Goal: Task Accomplishment & Management: Manage account settings

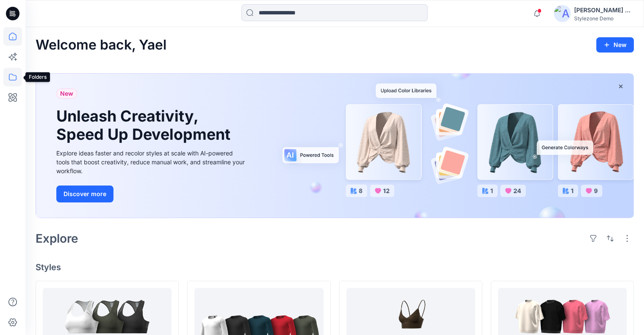
click at [14, 81] on icon at bounding box center [12, 77] width 19 height 19
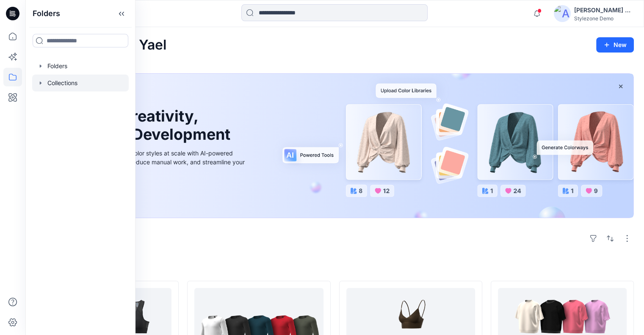
click at [62, 81] on div at bounding box center [80, 82] width 97 height 17
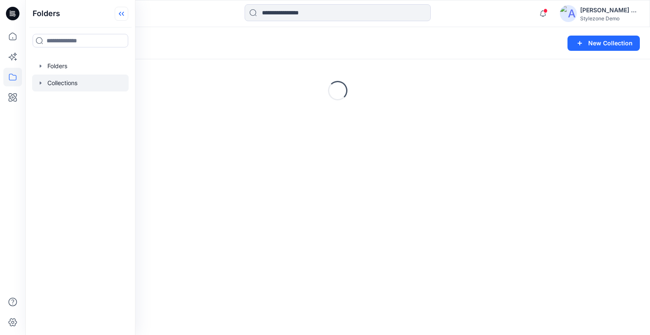
click at [124, 13] on icon at bounding box center [123, 14] width 2 height 4
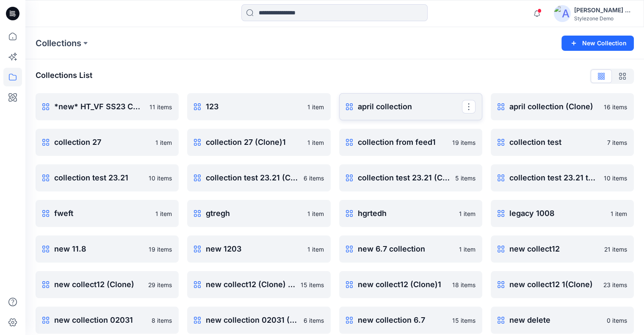
drag, startPoint x: 472, startPoint y: 107, endPoint x: 467, endPoint y: 115, distance: 9.2
click at [472, 107] on button "button" at bounding box center [469, 107] width 14 height 14
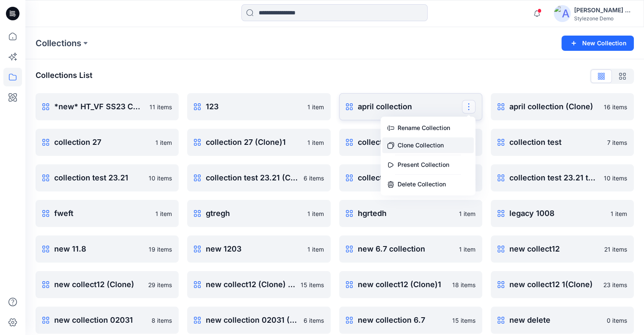
click at [437, 143] on button "Clone Collection" at bounding box center [427, 145] width 91 height 16
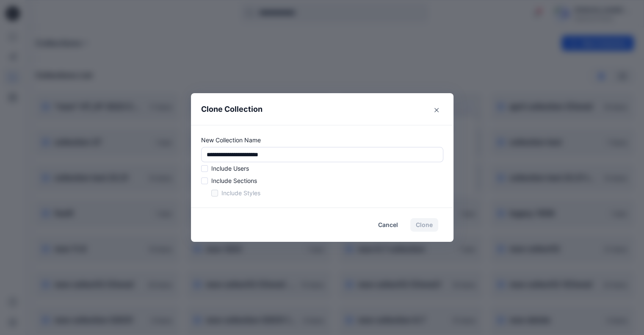
click at [206, 171] on span at bounding box center [204, 168] width 7 height 7
click at [205, 182] on span at bounding box center [204, 180] width 7 height 7
click at [216, 194] on span at bounding box center [214, 193] width 7 height 7
click at [437, 227] on button "Clone" at bounding box center [424, 225] width 28 height 14
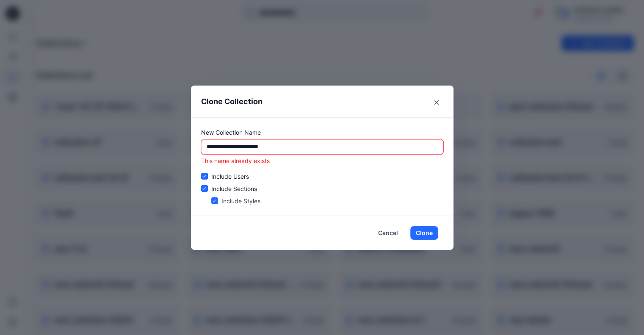
click at [279, 145] on input "**********" at bounding box center [322, 146] width 242 height 15
type input "**********"
click at [438, 234] on button "Clone" at bounding box center [424, 233] width 28 height 14
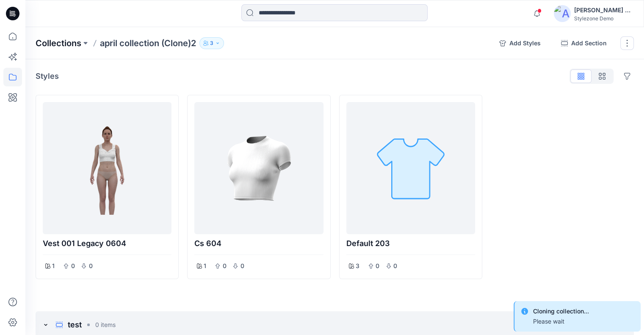
click at [63, 45] on p "Collections" at bounding box center [59, 43] width 46 height 12
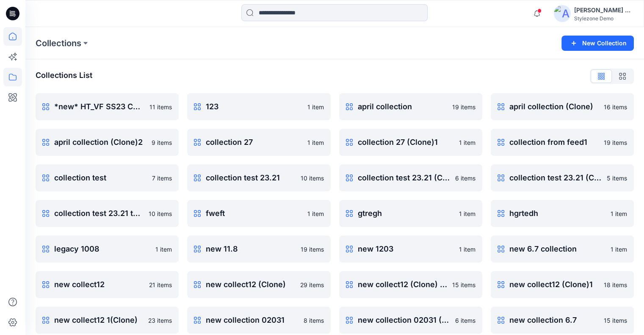
click at [17, 38] on icon at bounding box center [12, 36] width 19 height 19
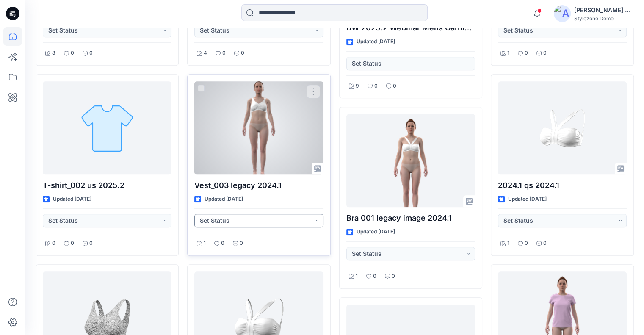
scroll to position [791, 0]
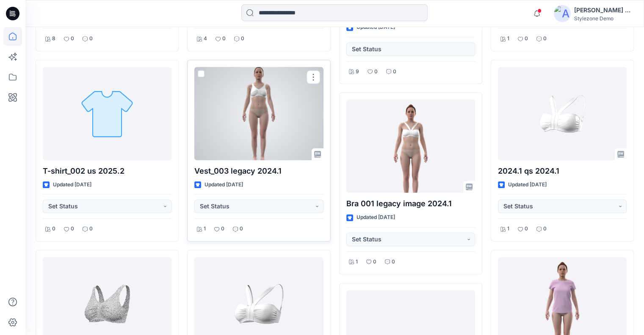
click at [269, 136] on div at bounding box center [258, 113] width 129 height 93
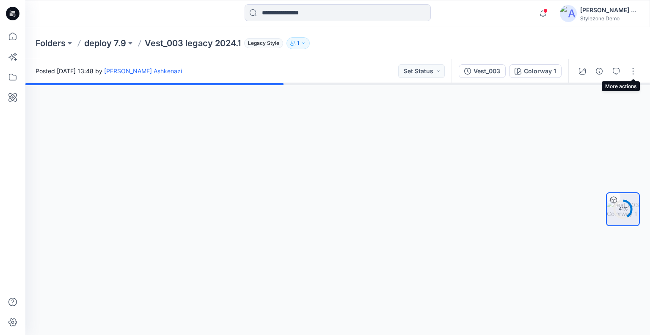
click at [623, 71] on div at bounding box center [607, 71] width 78 height 24
click at [618, 75] on button "button" at bounding box center [617, 71] width 14 height 14
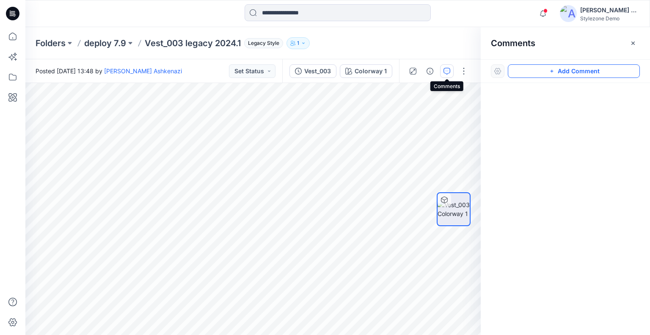
click at [566, 71] on button "Add Comment" at bounding box center [574, 71] width 132 height 14
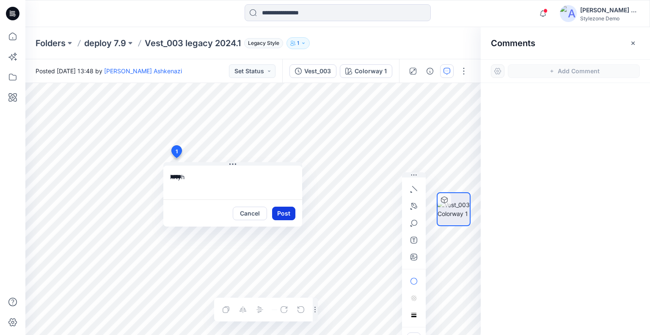
type textarea "*****"
click at [289, 210] on button "Post" at bounding box center [283, 214] width 23 height 14
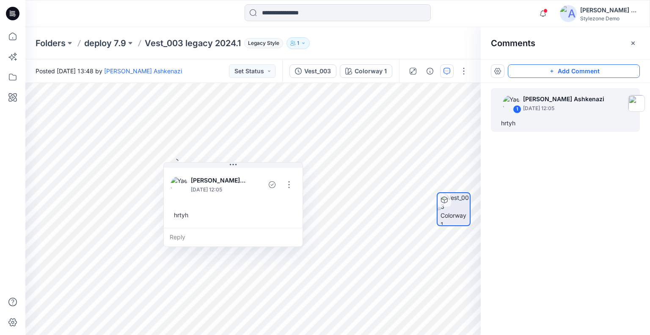
click at [551, 71] on icon "button" at bounding box center [552, 71] width 7 height 7
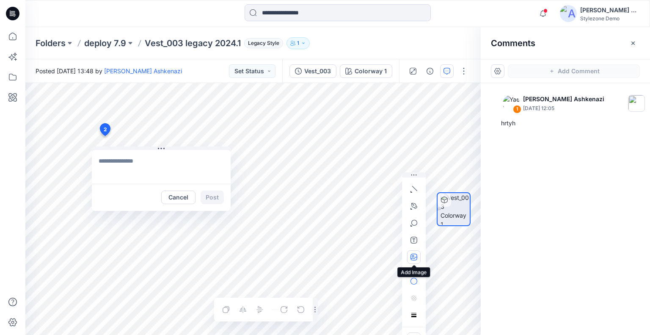
click at [411, 254] on icon "button" at bounding box center [414, 257] width 7 height 7
type input"] "**********"
click at [126, 173] on textarea at bounding box center [161, 167] width 139 height 34
type textarea "*****"
click at [210, 196] on button "Post" at bounding box center [212, 197] width 23 height 14
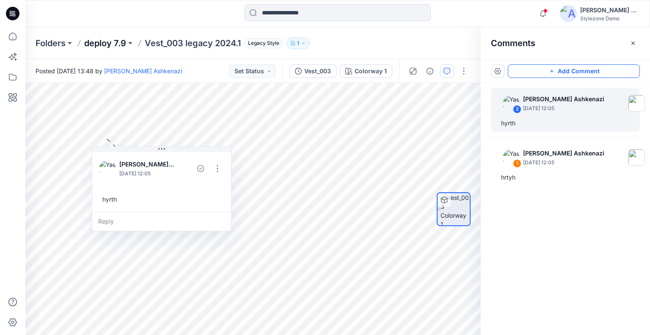
click at [97, 42] on p "deploy 7.9" at bounding box center [105, 43] width 42 height 12
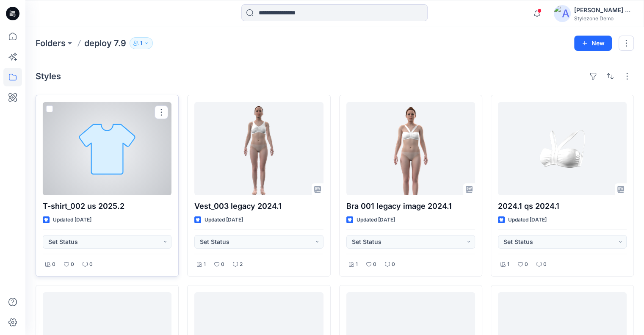
scroll to position [85, 0]
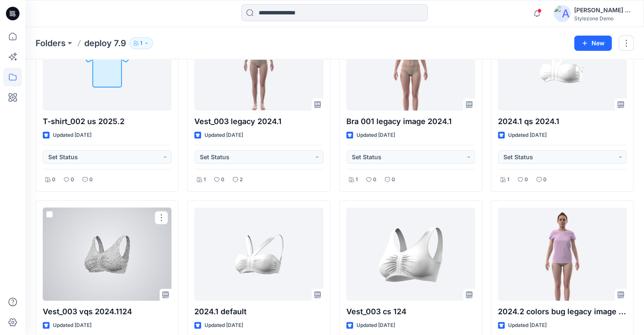
drag, startPoint x: 93, startPoint y: 258, endPoint x: 157, endPoint y: 232, distance: 69.1
click at [93, 258] on div at bounding box center [107, 253] width 129 height 93
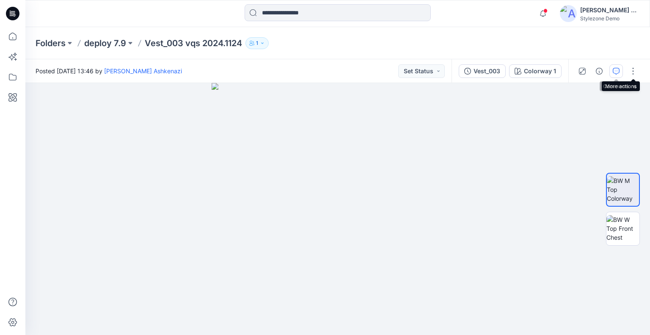
click at [621, 71] on button "button" at bounding box center [617, 71] width 14 height 14
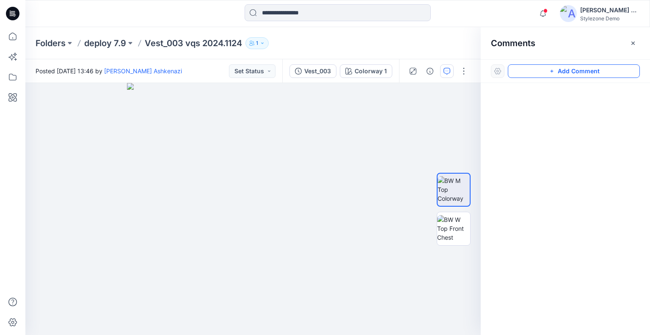
click at [581, 72] on button "Add Comment" at bounding box center [574, 71] width 132 height 14
click at [34, 177] on div "1" at bounding box center [252, 209] width 455 height 252
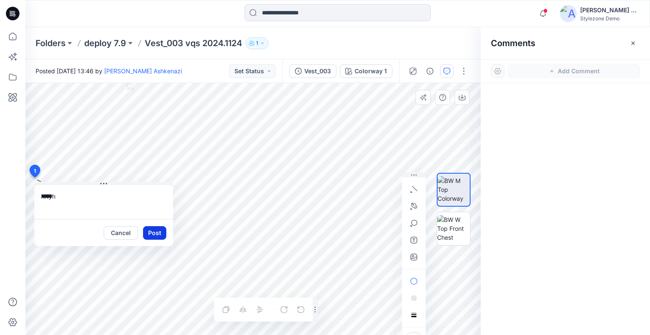
type textarea "*****"
click at [153, 233] on button "Post" at bounding box center [154, 233] width 23 height 14
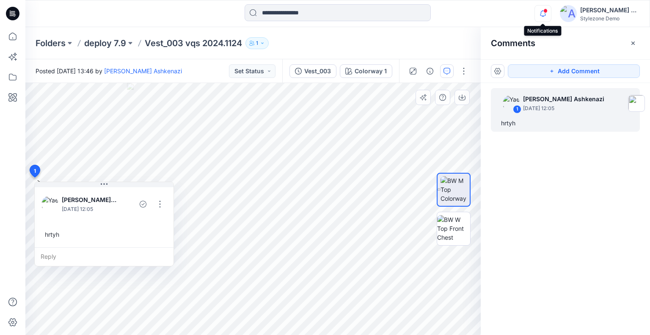
click at [542, 13] on icon "button" at bounding box center [543, 13] width 16 height 17
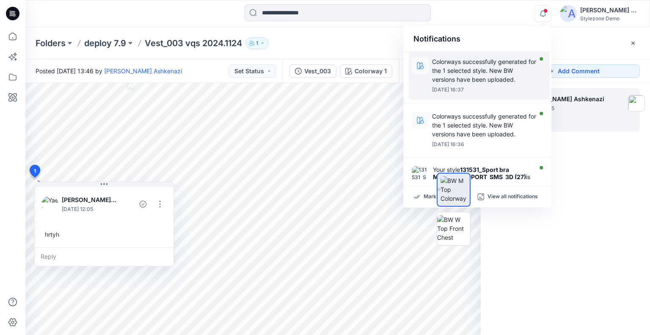
click at [489, 72] on p "Colorways successfully generated for the 1 selected style. New BW versions have…" at bounding box center [484, 70] width 105 height 27
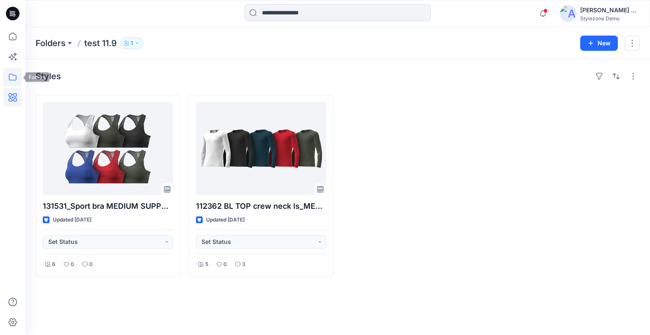
click at [14, 88] on icon at bounding box center [12, 97] width 19 height 19
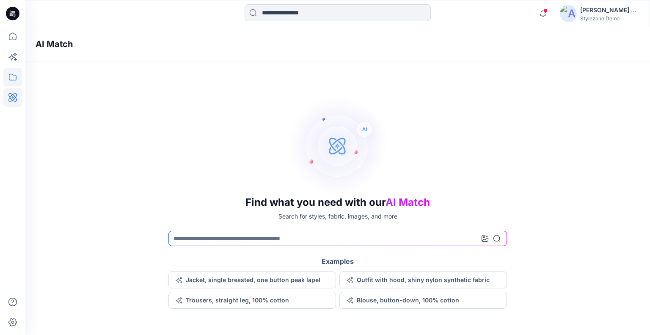
click at [19, 76] on icon at bounding box center [12, 77] width 19 height 19
click at [77, 43] on input at bounding box center [81, 41] width 96 height 14
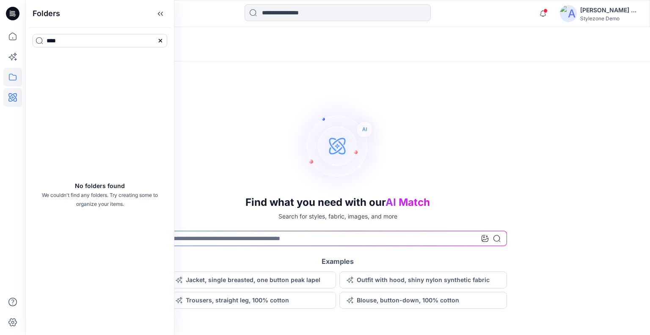
type input "****"
click at [10, 74] on icon at bounding box center [13, 77] width 8 height 7
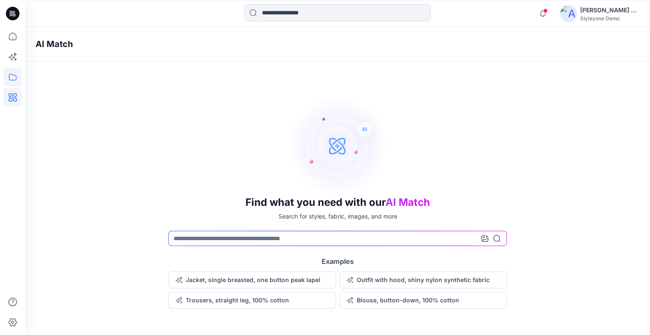
click at [15, 81] on icon at bounding box center [12, 77] width 19 height 19
click at [78, 40] on input at bounding box center [81, 41] width 96 height 14
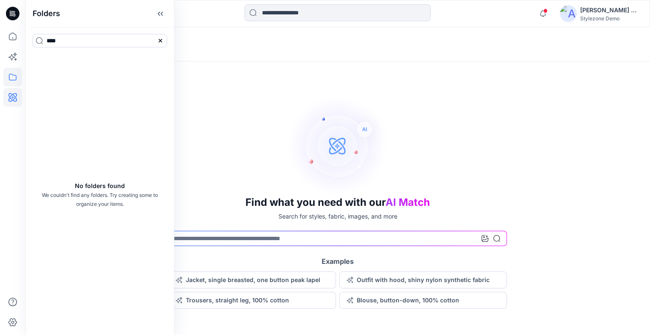
type input "****"
click at [543, 16] on icon "button" at bounding box center [543, 13] width 16 height 17
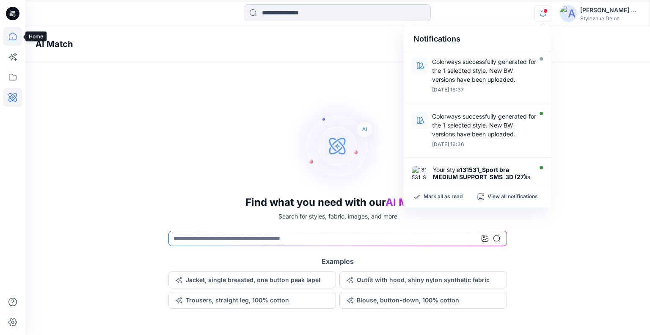
click at [15, 36] on icon at bounding box center [12, 36] width 19 height 19
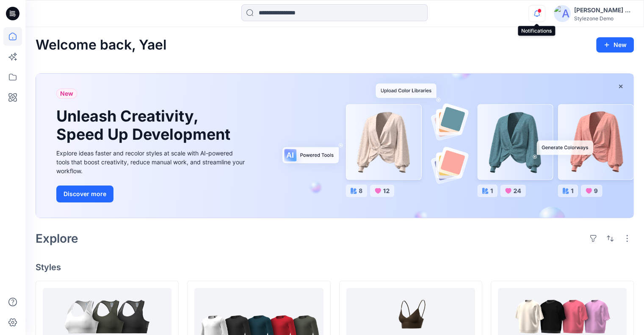
click at [535, 14] on icon "button" at bounding box center [537, 13] width 16 height 17
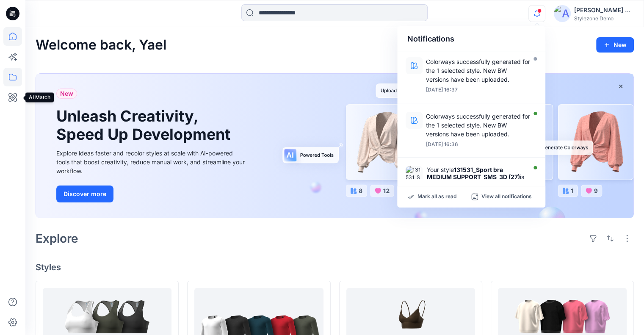
click at [15, 79] on icon at bounding box center [12, 77] width 19 height 19
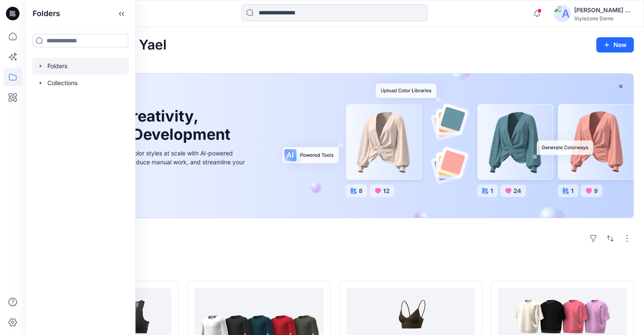
drag, startPoint x: 66, startPoint y: 77, endPoint x: 71, endPoint y: 72, distance: 6.9
click at [66, 77] on div at bounding box center [80, 82] width 97 height 17
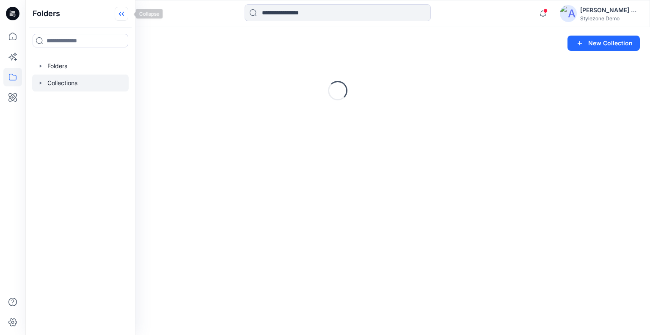
click at [124, 9] on icon at bounding box center [122, 14] width 14 height 14
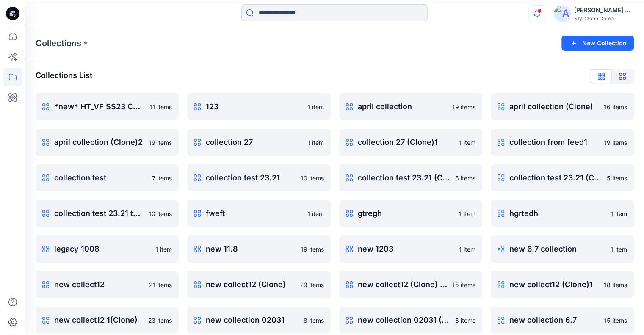
drag, startPoint x: 551, startPoint y: 17, endPoint x: 528, endPoint y: 19, distance: 22.5
click at [546, 17] on div "Notifications Colorways successfully generated for the 1 selected style. New BW…" at bounding box center [580, 13] width 105 height 19
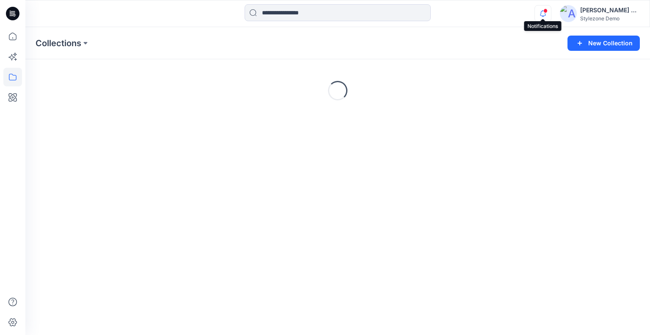
click at [543, 17] on icon "button" at bounding box center [543, 16] width 3 height 1
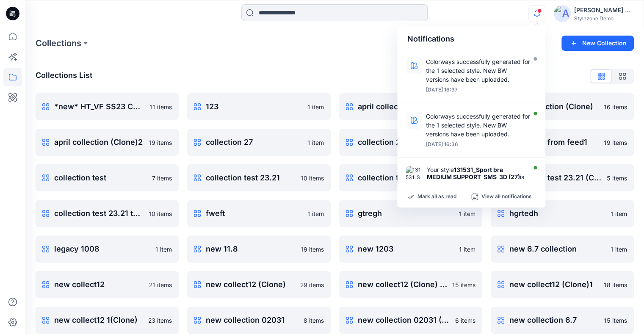
click at [349, 35] on div "Collections New Collection" at bounding box center [334, 43] width 618 height 32
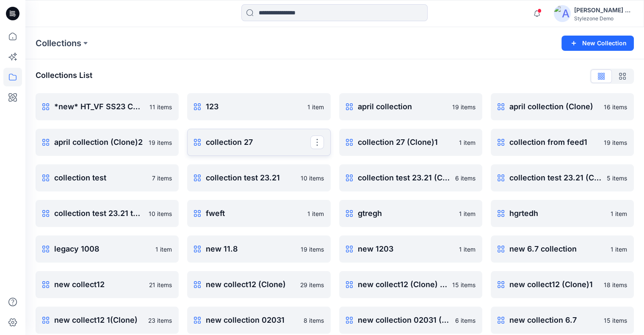
click at [221, 138] on p "collection 27" at bounding box center [258, 142] width 104 height 12
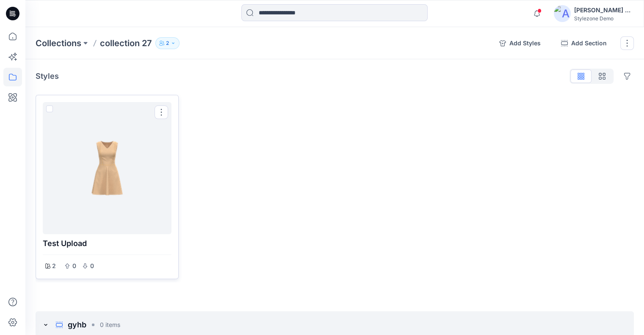
click at [99, 145] on div at bounding box center [107, 167] width 122 height 125
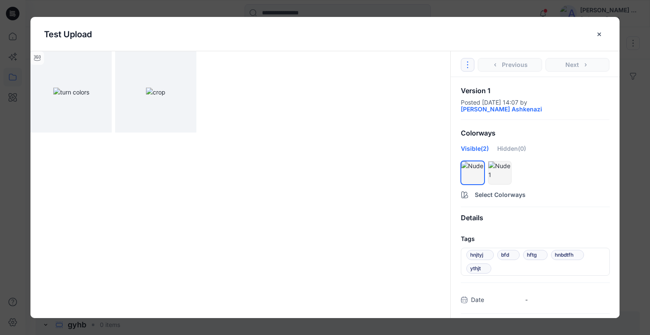
click at [464, 66] on icon "Options" at bounding box center [467, 64] width 7 height 7
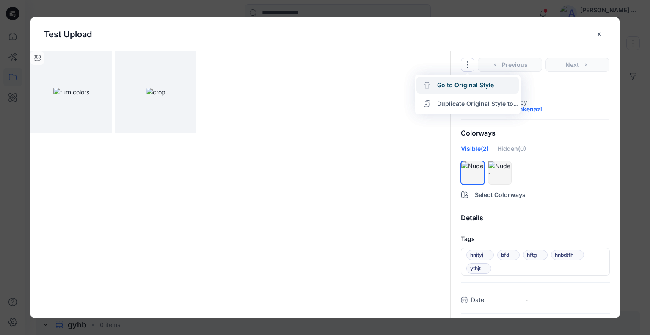
click at [462, 87] on link "Go to Original Style" at bounding box center [467, 85] width 102 height 17
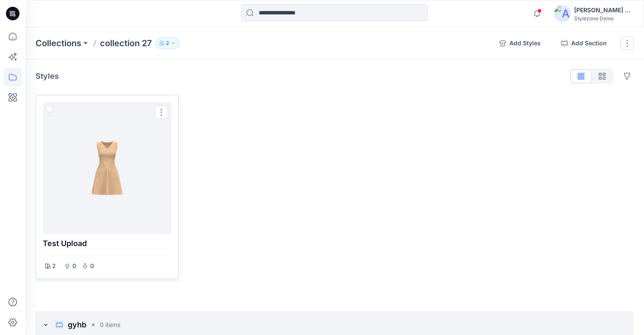
click at [132, 138] on div at bounding box center [107, 167] width 122 height 125
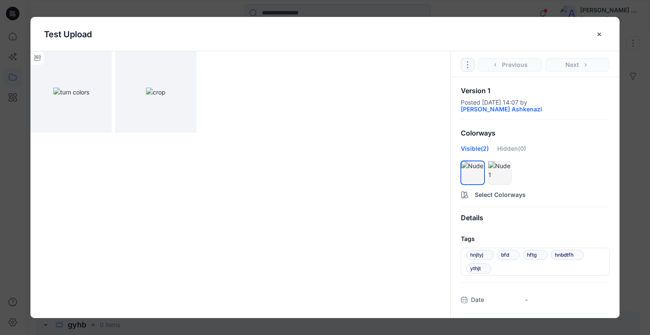
click at [463, 66] on button "Options" at bounding box center [468, 65] width 14 height 14
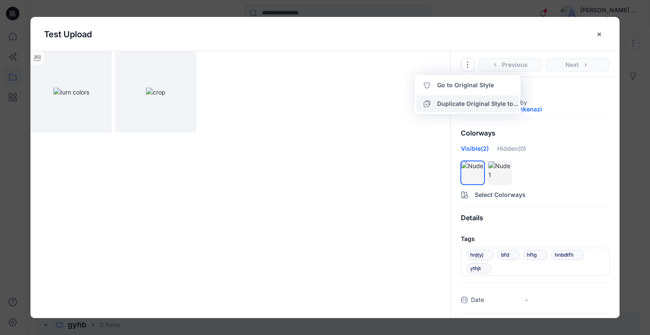
click at [458, 100] on button "Duplicate Original Style to..." at bounding box center [467, 103] width 102 height 17
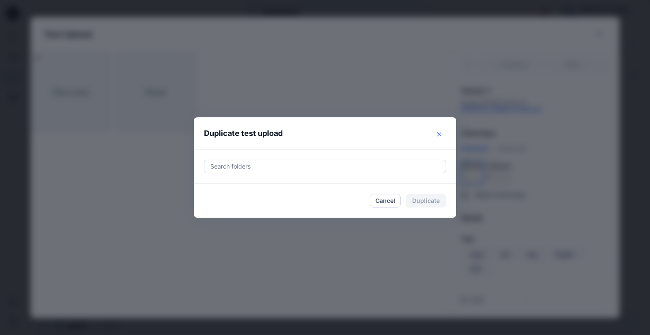
click at [440, 133] on icon "Close" at bounding box center [439, 134] width 4 height 4
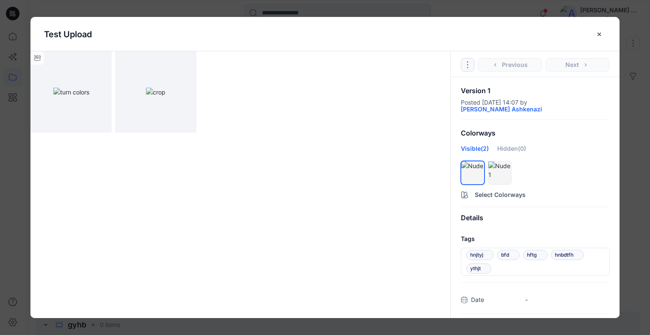
click at [463, 66] on button "Options" at bounding box center [468, 65] width 14 height 14
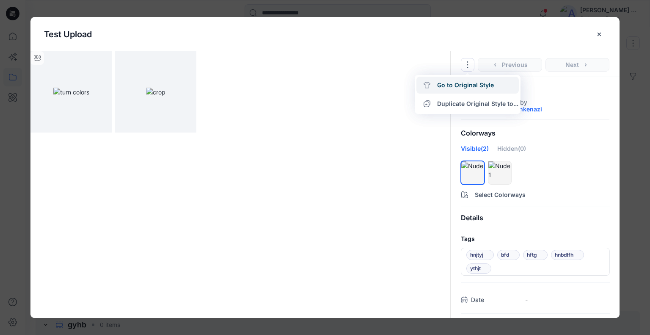
click at [459, 85] on link "Go to Original Style" at bounding box center [467, 85] width 102 height 17
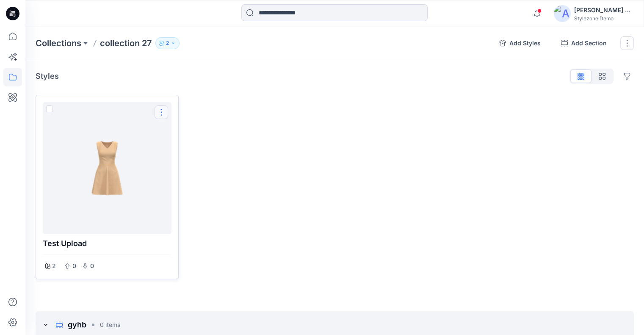
click at [164, 113] on button "Options" at bounding box center [161, 112] width 14 height 14
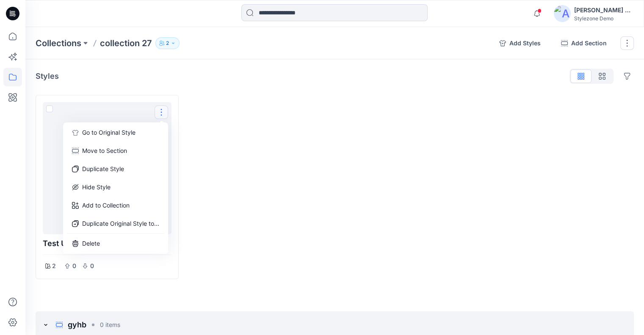
click at [219, 117] on div at bounding box center [258, 187] width 143 height 184
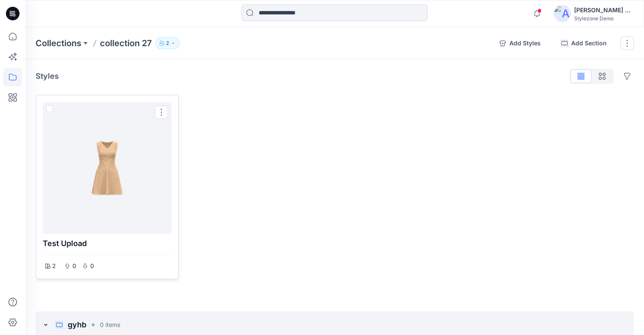
click at [103, 127] on div at bounding box center [107, 167] width 122 height 125
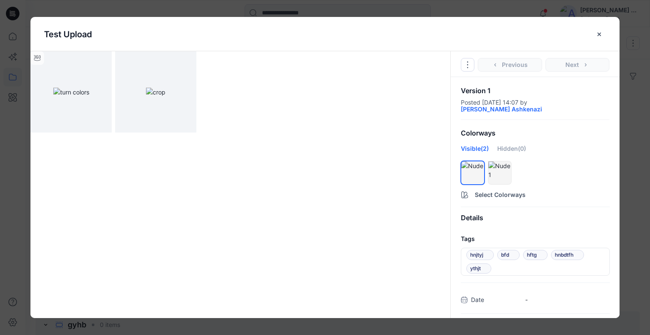
click at [598, 36] on icon "close-btn" at bounding box center [599, 34] width 7 height 7
